Goal: Transaction & Acquisition: Book appointment/travel/reservation

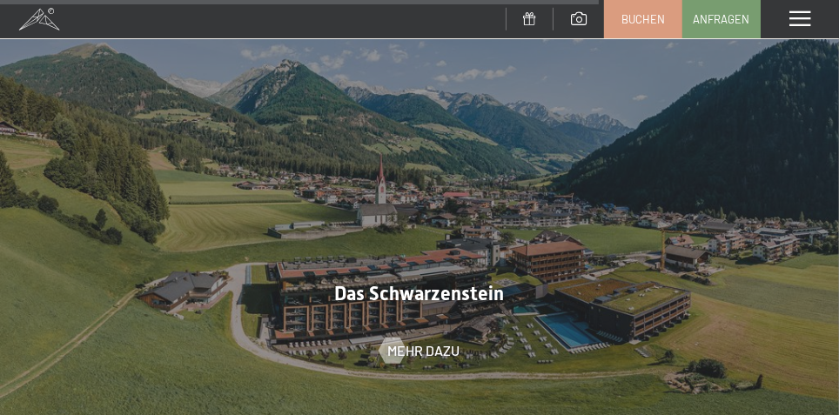
scroll to position [5168, 0]
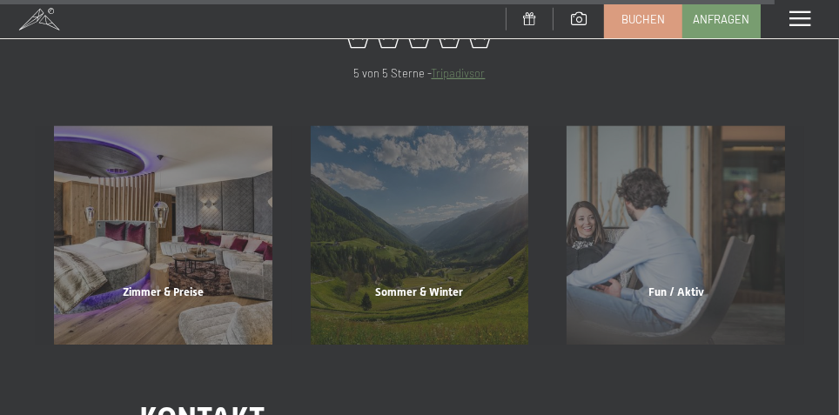
scroll to position [6684, 0]
click at [177, 285] on span "Zimmer & Preise" at bounding box center [163, 291] width 81 height 13
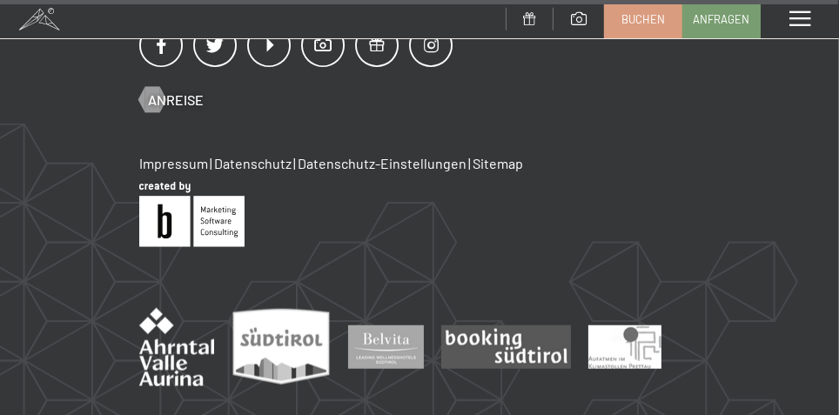
scroll to position [7318, 0]
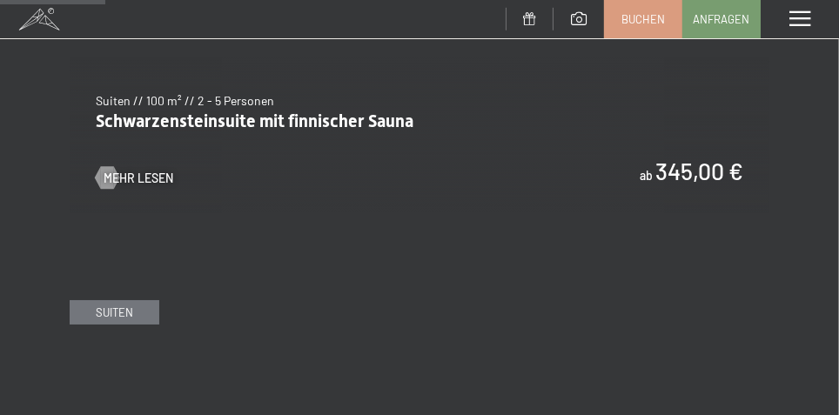
scroll to position [1014, 0]
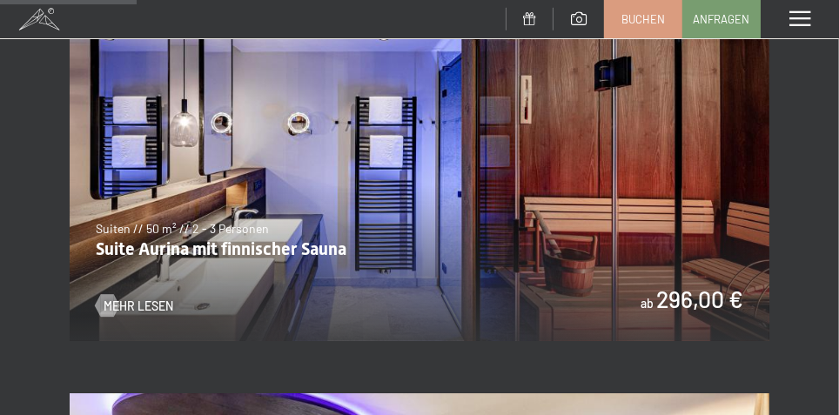
scroll to position [1315, 0]
